Goal: Task Accomplishment & Management: Use online tool/utility

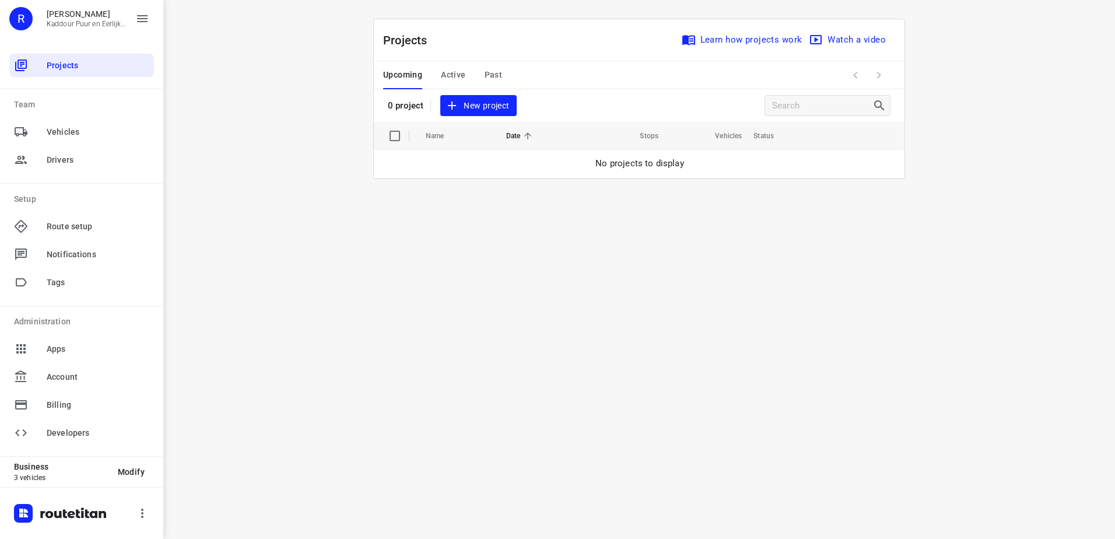
click at [453, 71] on span "Active" at bounding box center [453, 75] width 24 height 15
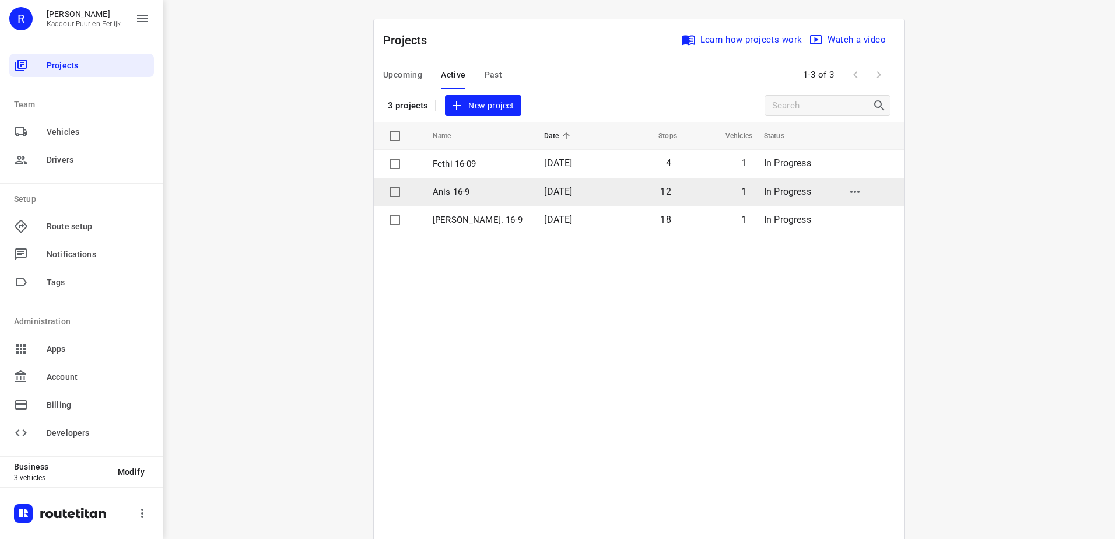
click at [457, 187] on p "Anis 16-9" at bounding box center [480, 191] width 94 height 13
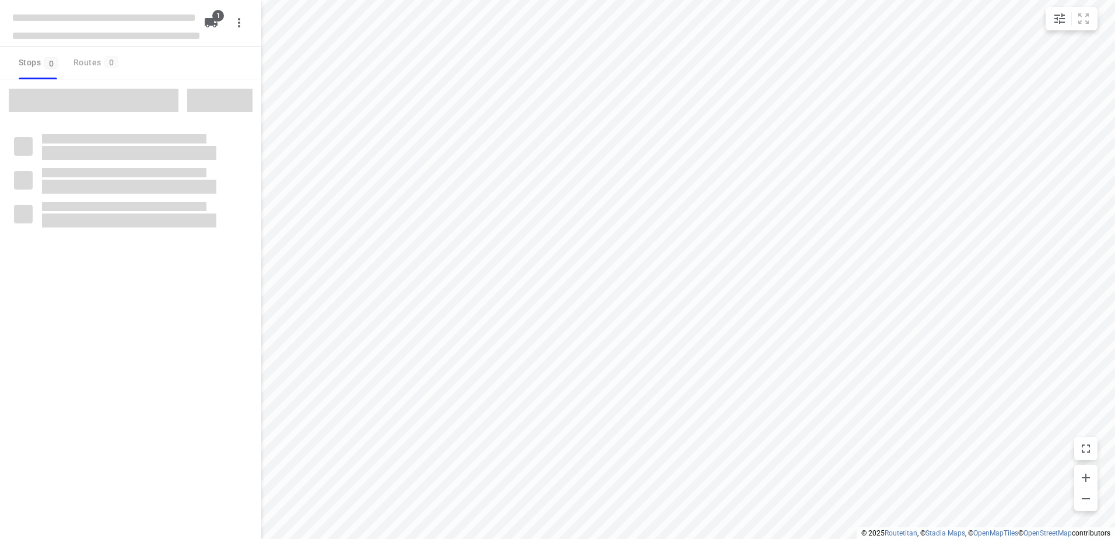
type input "distance"
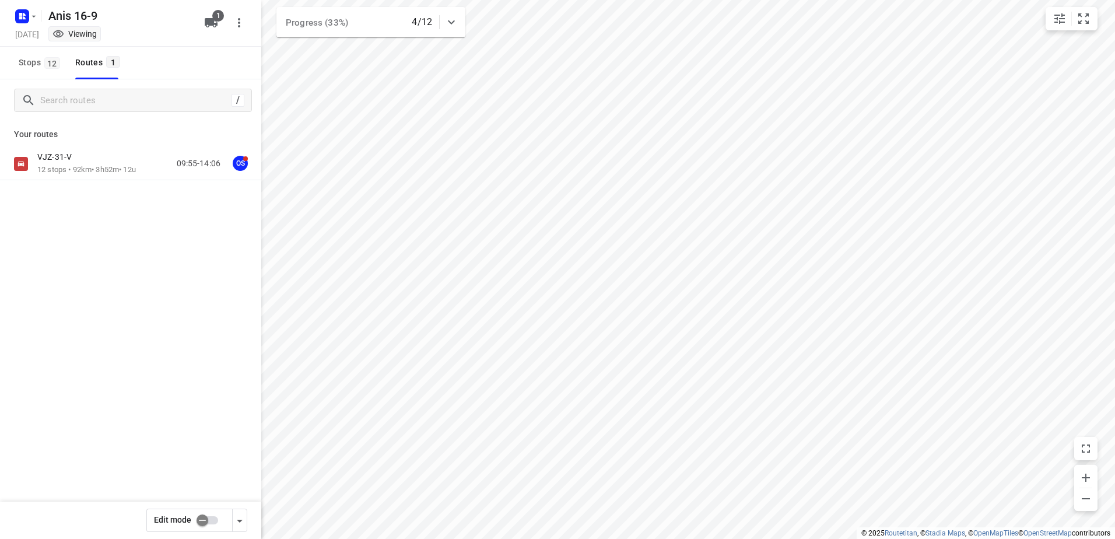
click at [111, 162] on div "VJZ-31-V" at bounding box center [86, 158] width 99 height 13
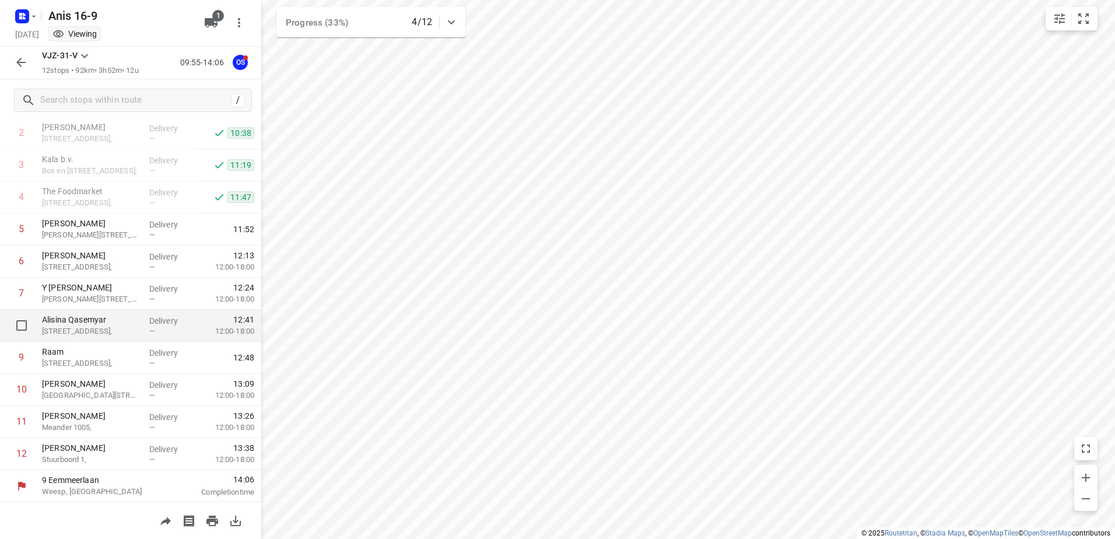
scroll to position [95, 0]
click at [18, 64] on icon "button" at bounding box center [20, 62] width 9 height 9
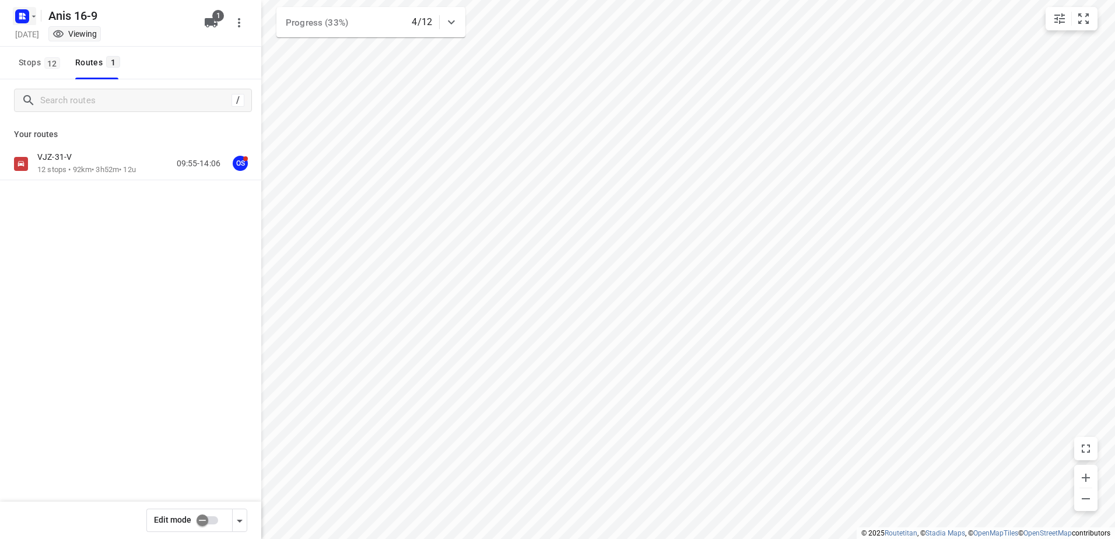
click at [26, 22] on rect "button" at bounding box center [22, 16] width 14 height 14
click at [45, 39] on p "Back to projects" at bounding box center [71, 40] width 65 height 13
